Goal: Register for event/course

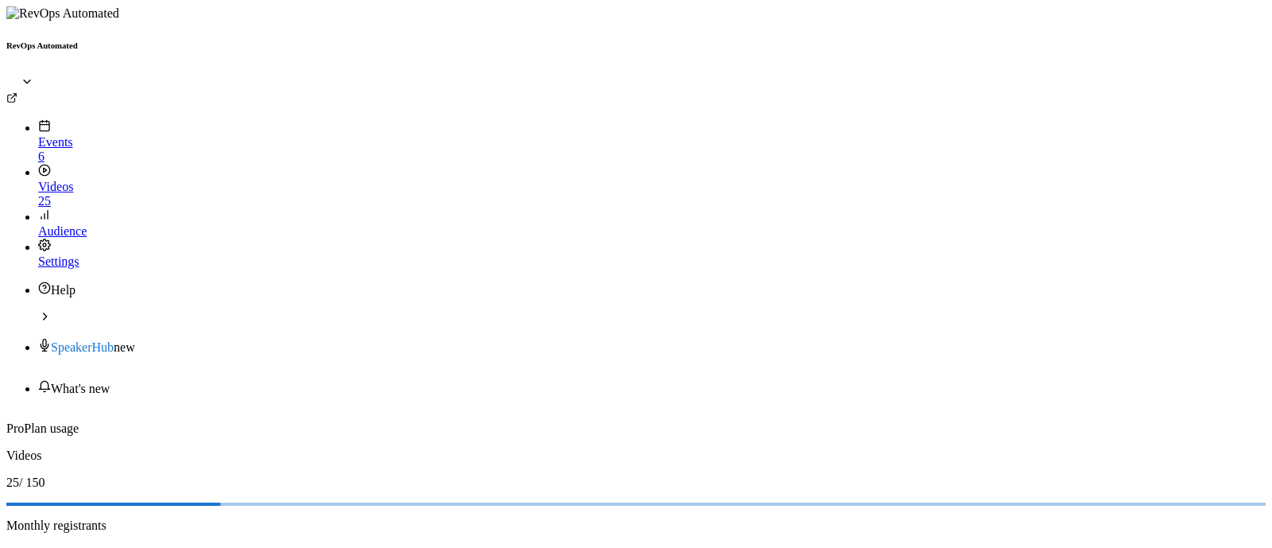
click at [68, 119] on div "Events" at bounding box center [652, 134] width 1228 height 30
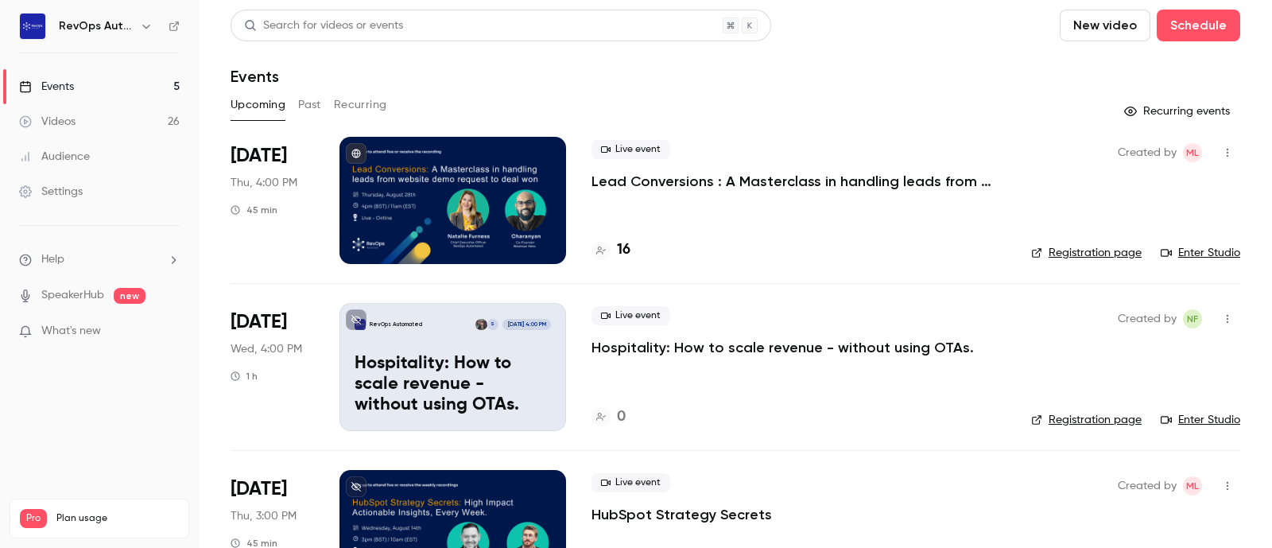
click at [627, 250] on h4 "16" at bounding box center [624, 249] width 14 height 21
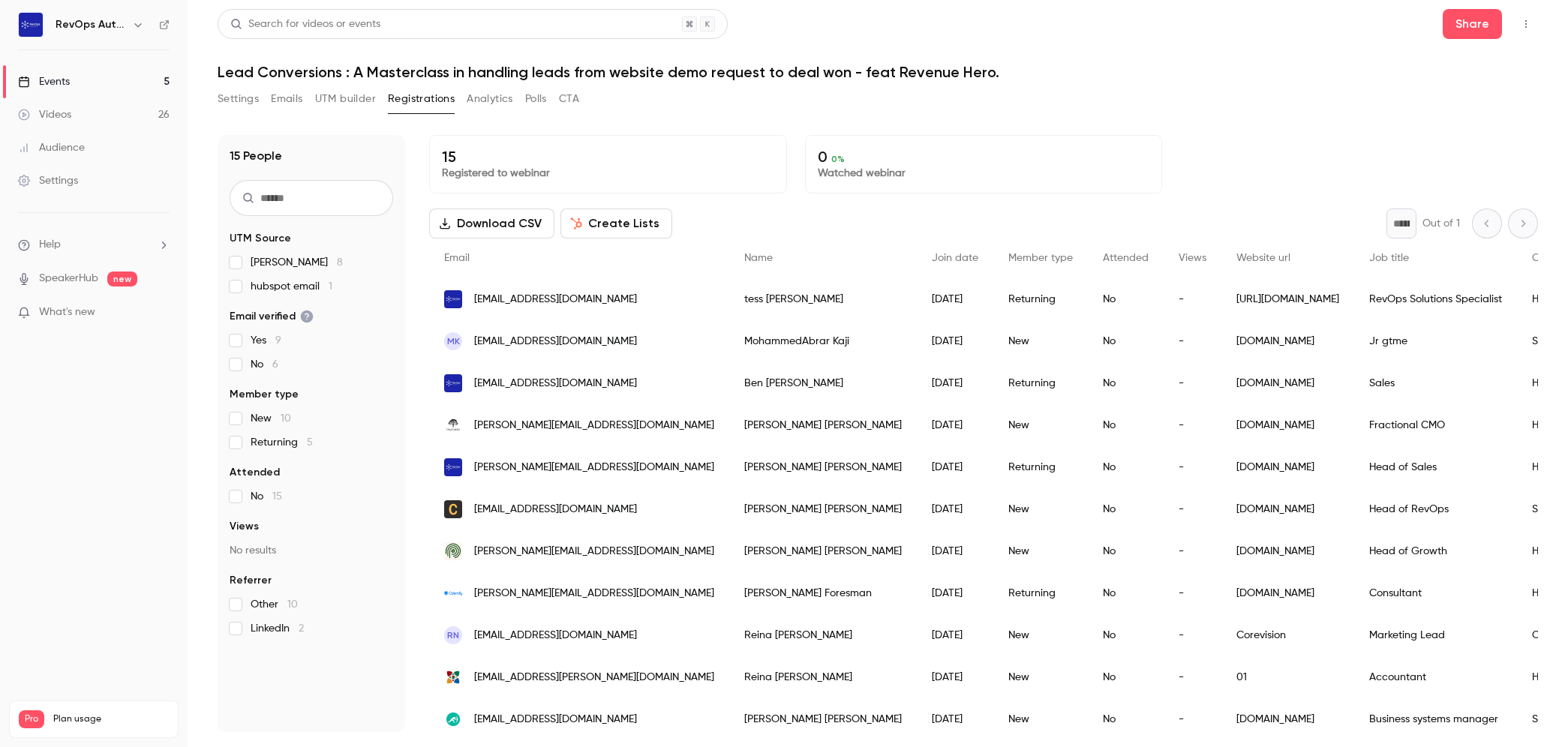
click at [233, 99] on button "Settings" at bounding box center [239, 98] width 42 height 24
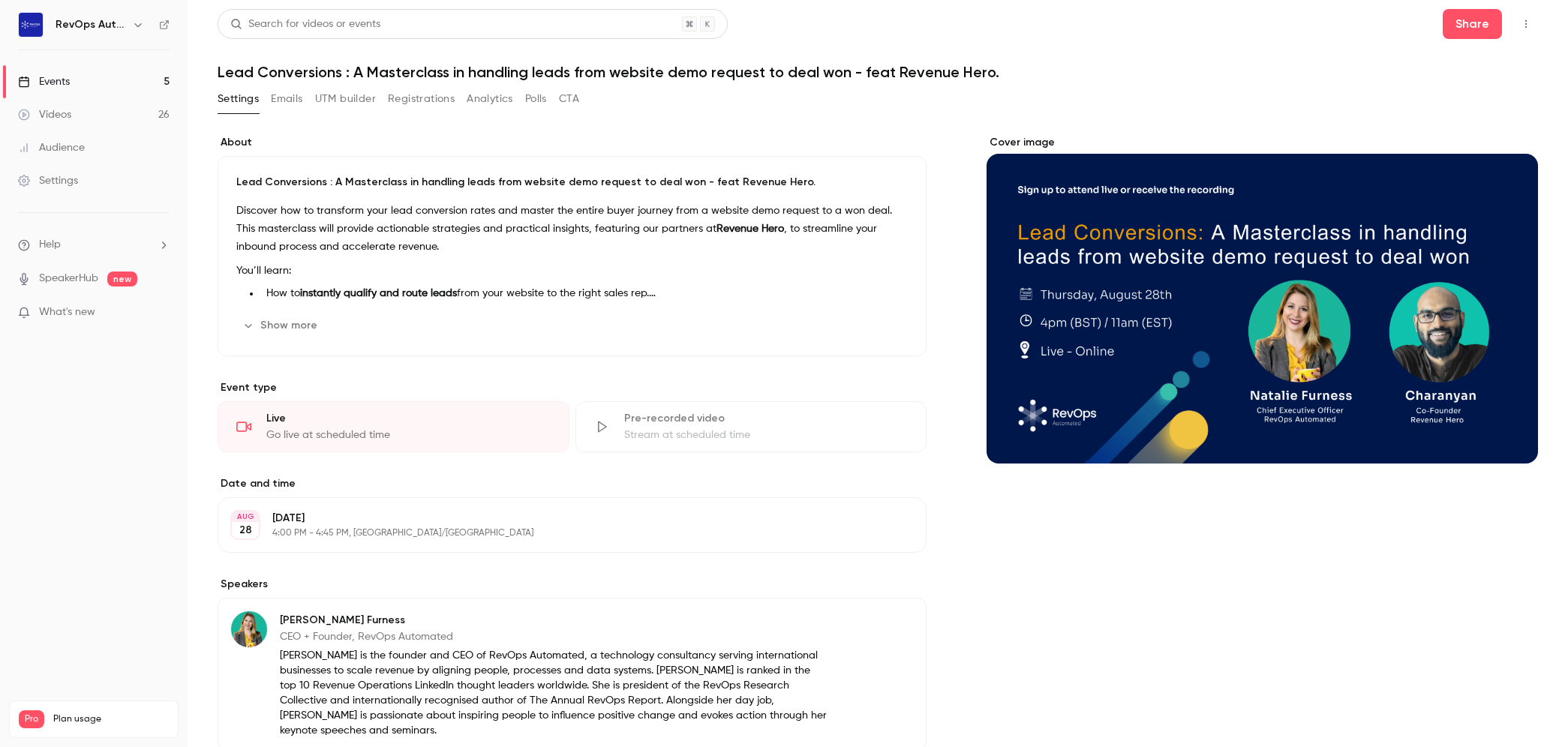
click at [394, 96] on button "Registrations" at bounding box center [421, 98] width 67 height 24
